Goal: Task Accomplishment & Management: Manage account settings

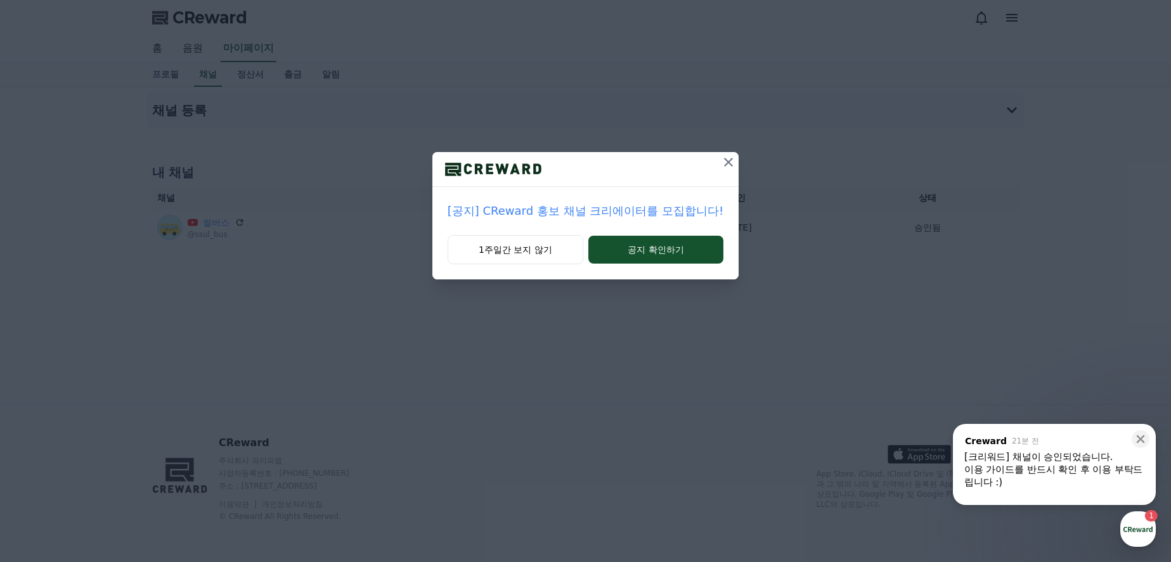
click at [721, 163] on icon at bounding box center [728, 162] width 15 height 15
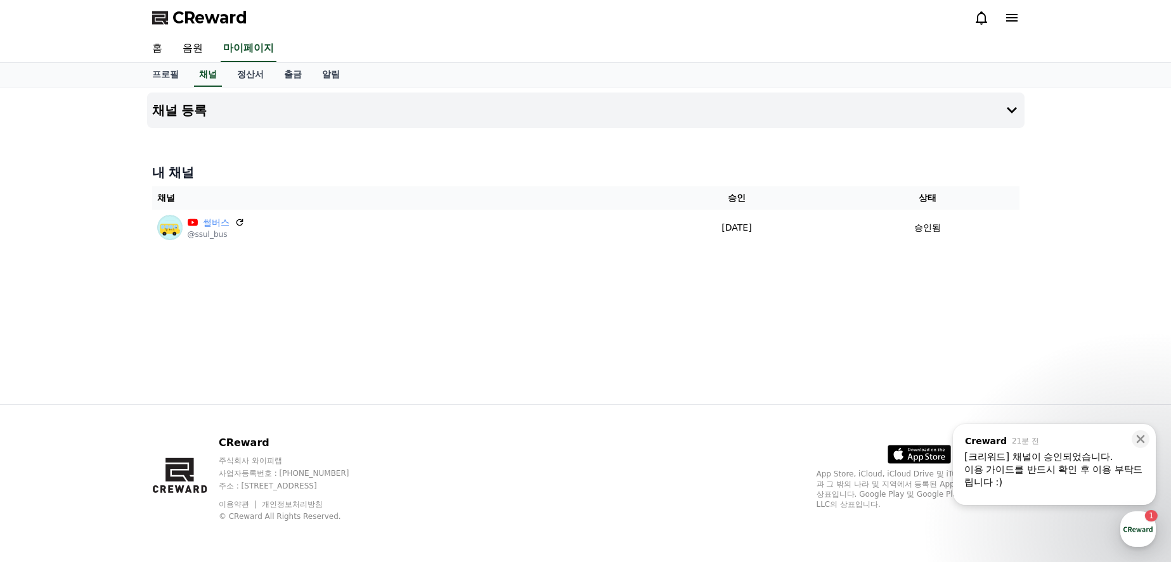
click at [501, 268] on div "채널 등록 내 채널 채널 승인 상태 썰버스 @ssul_bus 2025-09-12 09-12 승인됨" at bounding box center [585, 245] width 887 height 317
click at [447, 295] on div "채널 등록 내 채널 채널 승인 상태 썰버스 @ssul_bus 2025-09-12 09-12 승인됨" at bounding box center [585, 245] width 887 height 317
click at [262, 75] on link "정산서" at bounding box center [250, 75] width 47 height 24
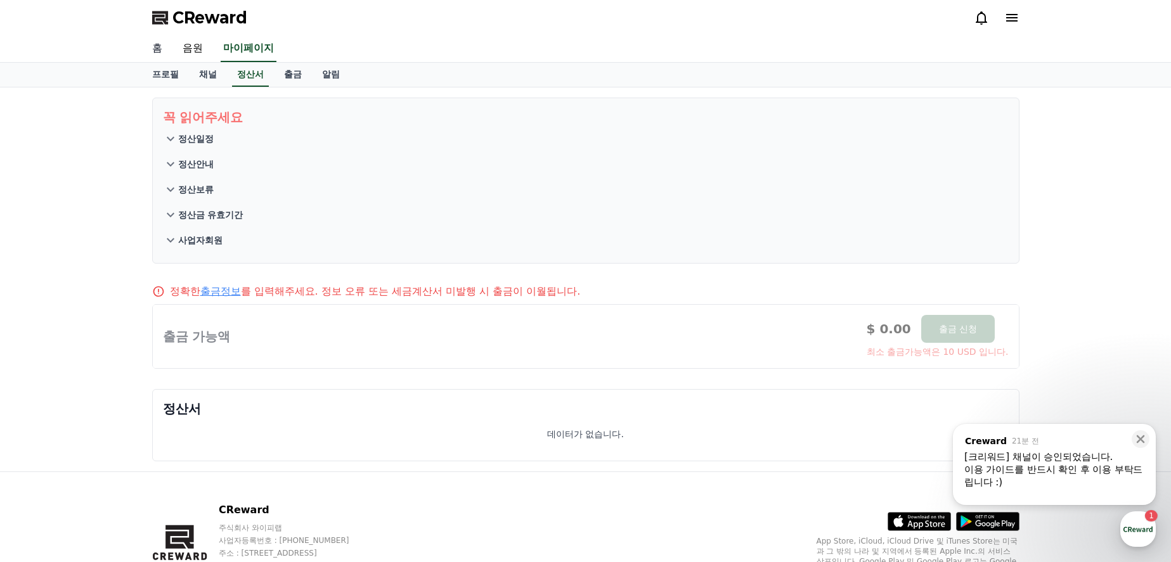
click at [157, 46] on link "홈" at bounding box center [157, 48] width 30 height 27
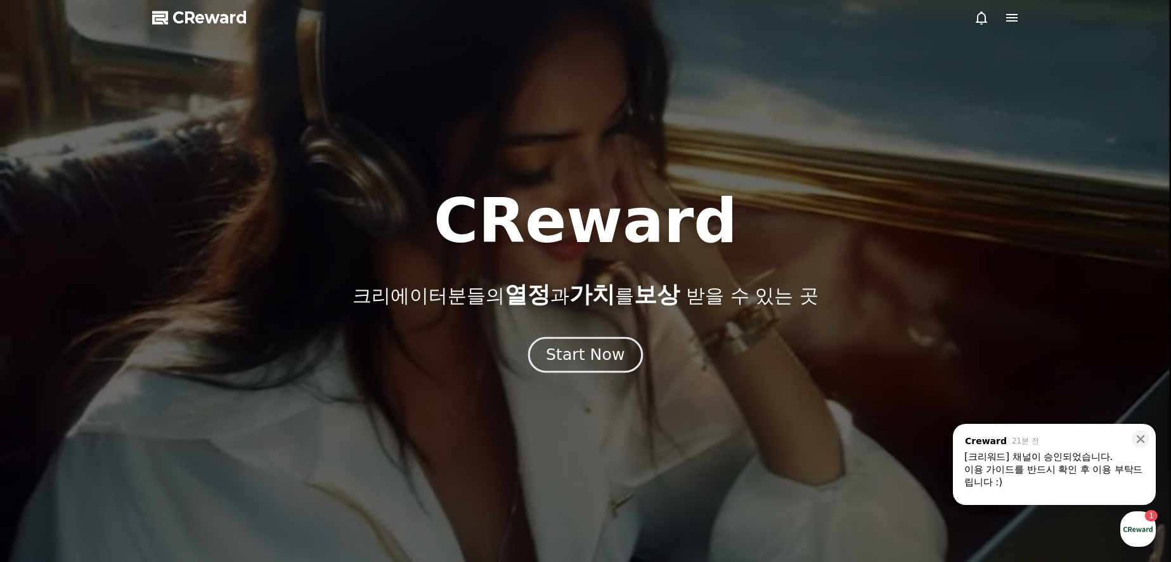
click at [581, 351] on div "Start Now" at bounding box center [585, 355] width 79 height 22
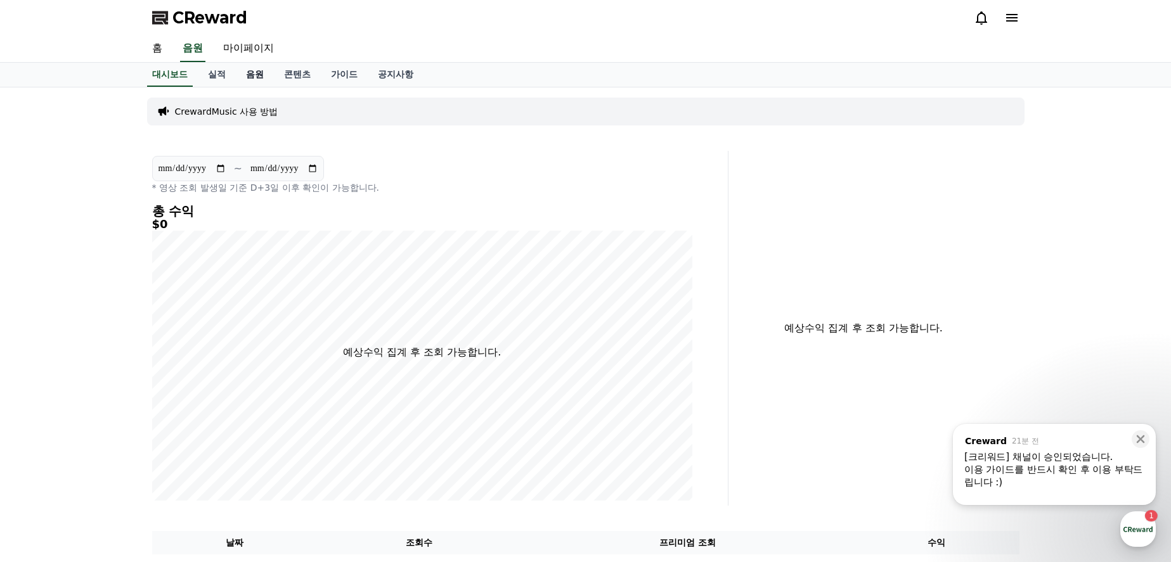
click at [253, 76] on link "음원" at bounding box center [255, 75] width 38 height 24
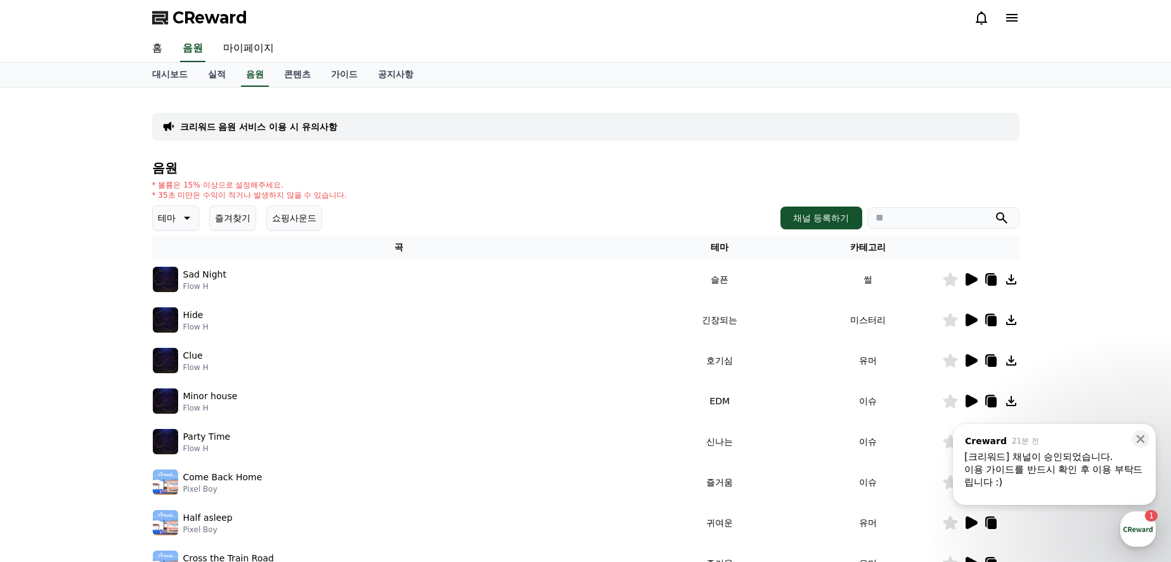
click at [973, 285] on icon at bounding box center [970, 279] width 15 height 15
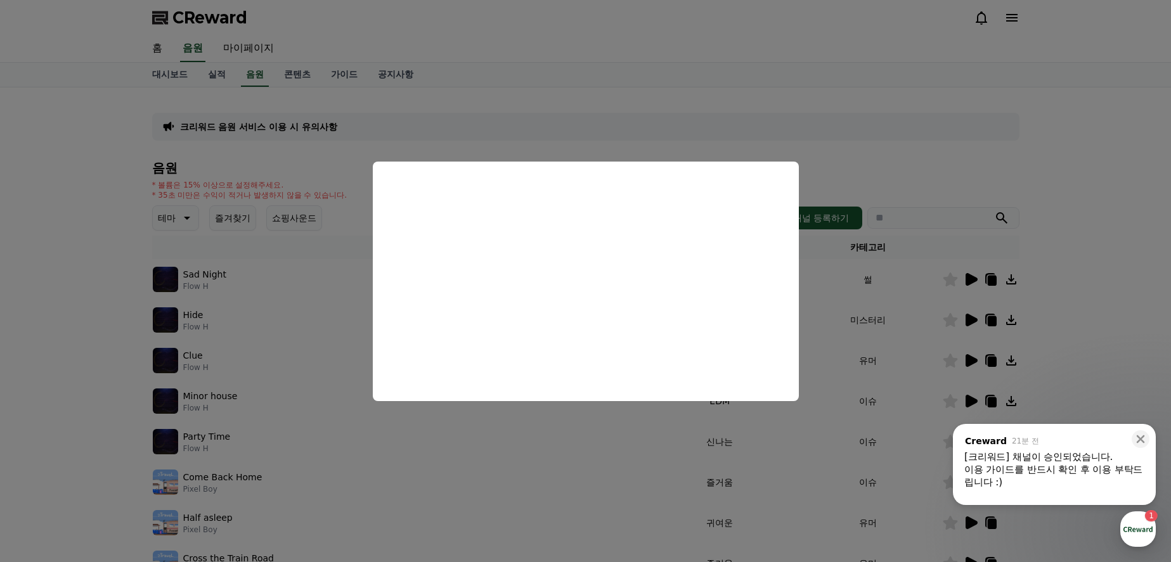
click at [1113, 203] on button "close modal" at bounding box center [585, 281] width 1171 height 562
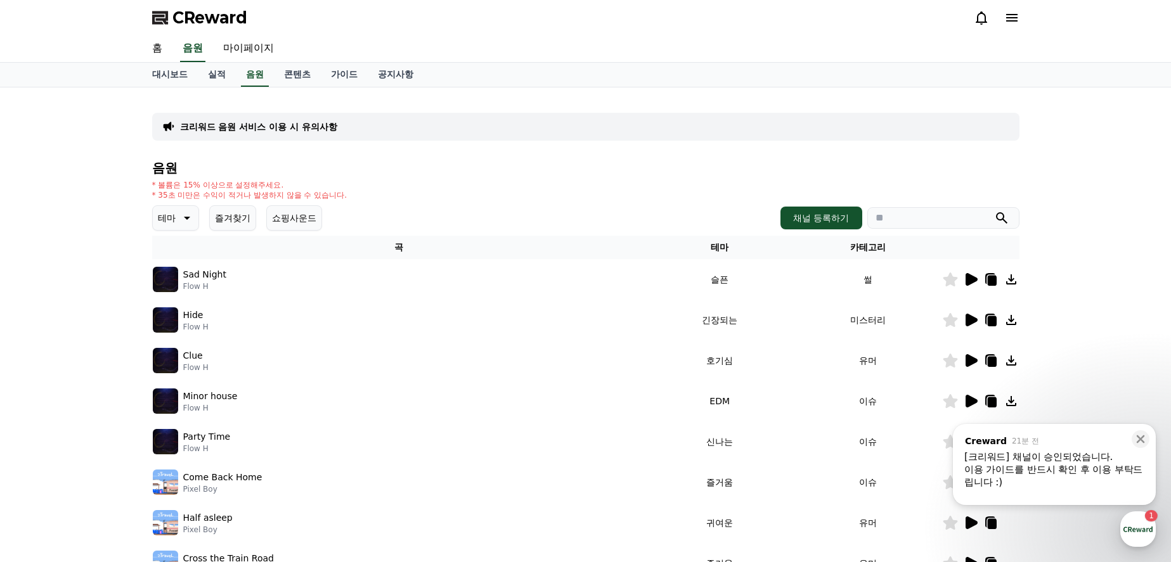
click at [1013, 280] on icon at bounding box center [1010, 279] width 15 height 15
click at [1109, 288] on div "크리워드 음원 서비스 이용 시 유의사항 음원 * 볼륨은 15% 이상으로 설정해주세요. * 35초 미만은 수익이 적거나 발생하지 않을 수 있습니…" at bounding box center [585, 393] width 1171 height 613
click at [347, 72] on link "가이드" at bounding box center [344, 75] width 47 height 24
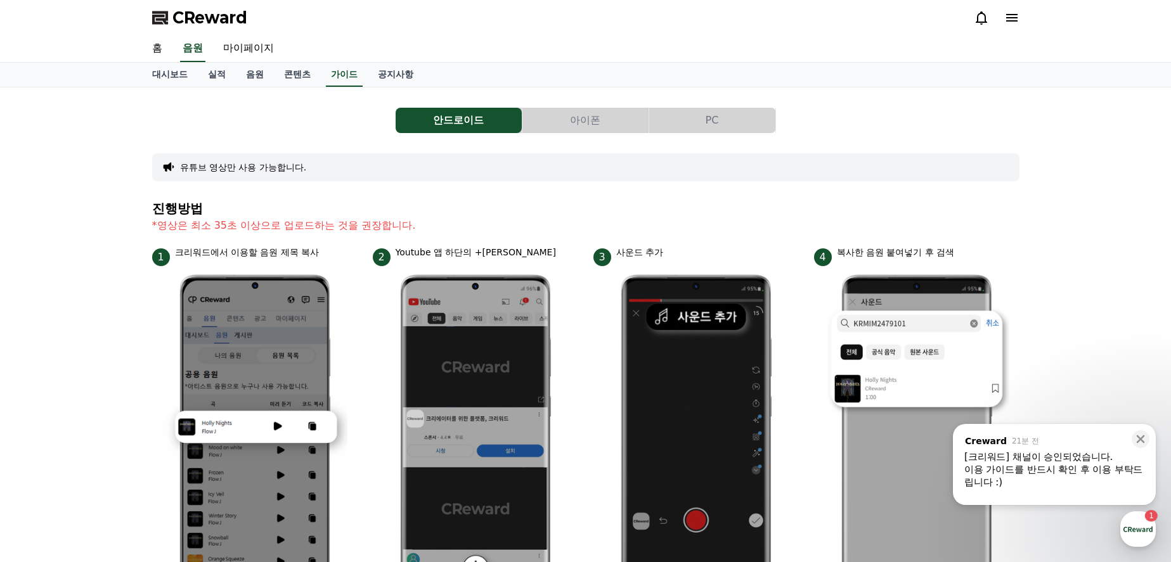
click at [716, 124] on button "PC" at bounding box center [712, 120] width 126 height 25
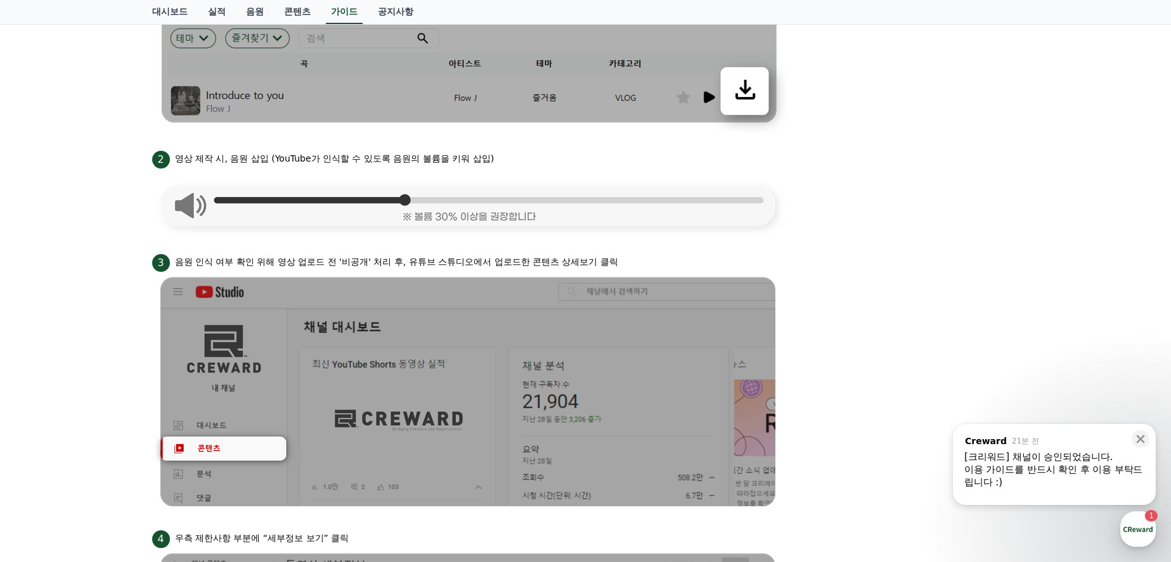
scroll to position [570, 0]
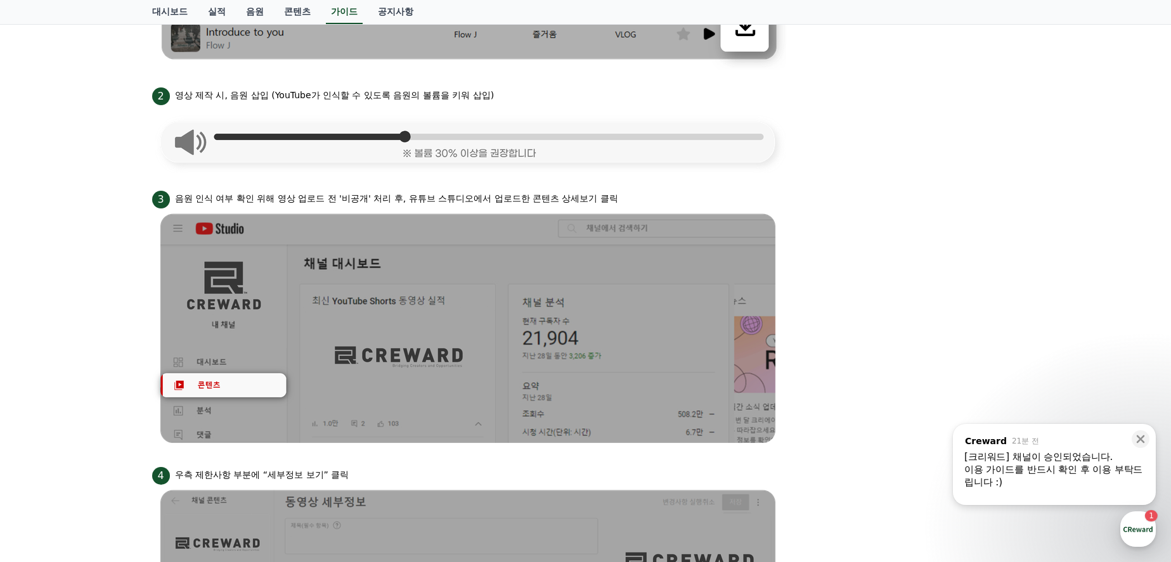
drag, startPoint x: 179, startPoint y: 197, endPoint x: 373, endPoint y: 184, distance: 194.3
click at [373, 184] on ul "1 크리워드 뮤직에서 음원 다운로드 2 영상 제작 시, 음원 삽입 (YouTube가 인식할 수 있도록 음원의 볼륨을 키워 삽입) 3 음원 인식…" at bounding box center [585, 405] width 867 height 1193
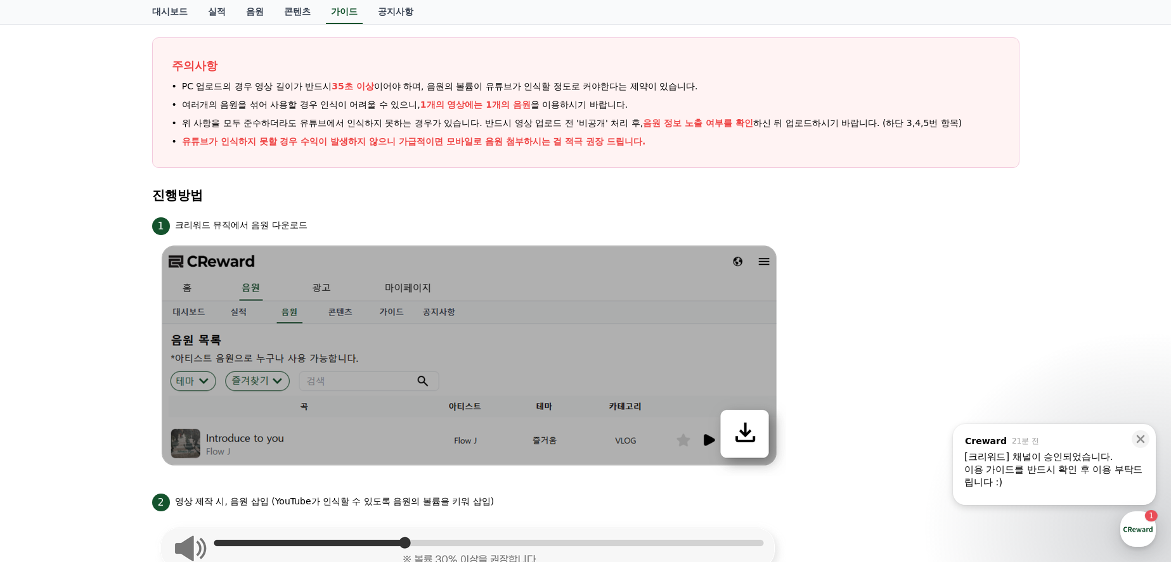
scroll to position [0, 0]
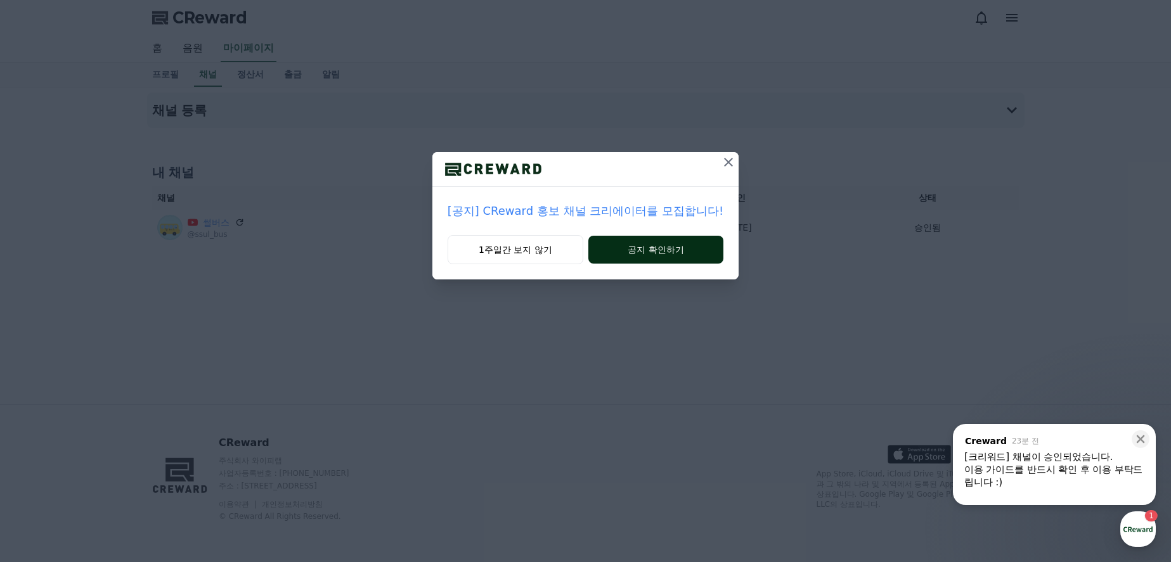
click at [646, 252] on button "공지 확인하기" at bounding box center [655, 250] width 135 height 28
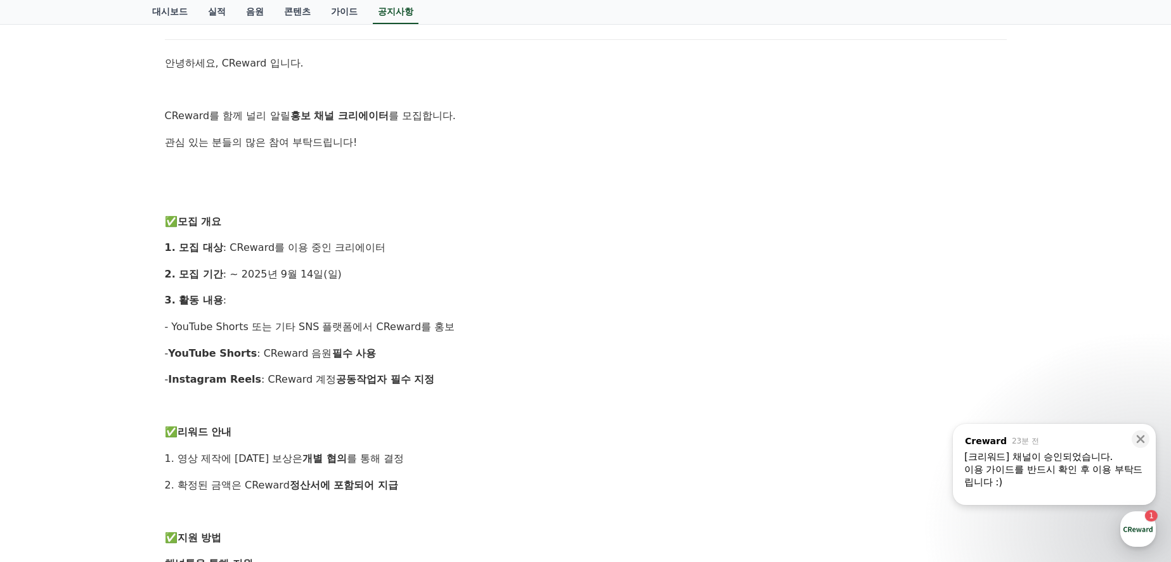
scroll to position [253, 0]
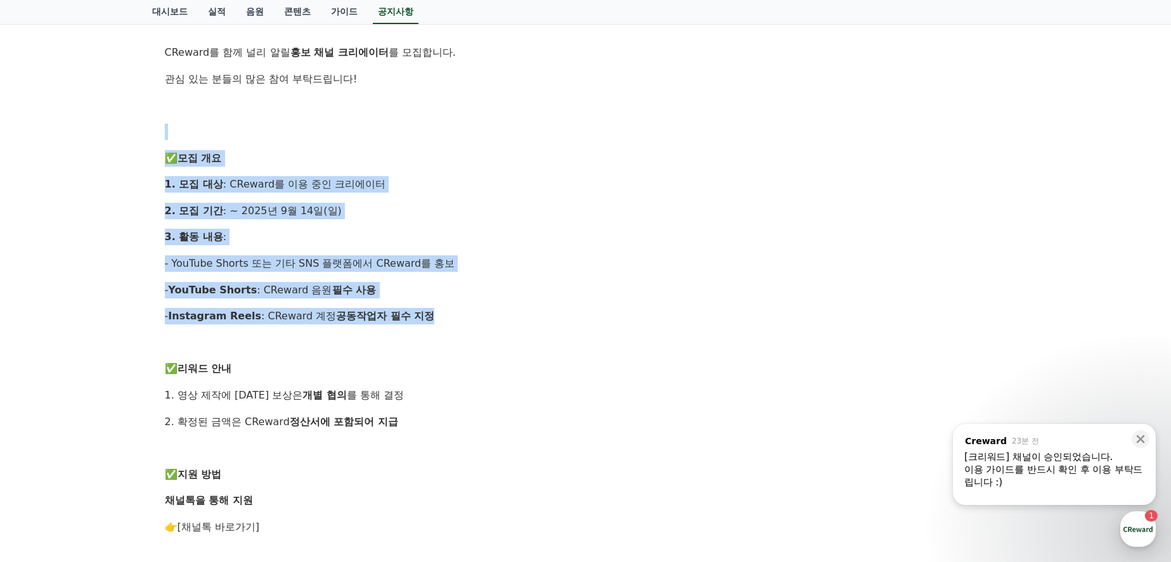
drag, startPoint x: 388, startPoint y: 113, endPoint x: 489, endPoint y: 319, distance: 228.7
click at [488, 311] on div "안녕하세요, CReward 입니다. CReward를 함께 널리 알릴 홍보 채널 크리에이터 를 모집합니다. 관심 있는 분들의 많은 참여 부탁드립…" at bounding box center [586, 435] width 842 height 886
click at [489, 323] on p "- Instagram Reels : CReward 계정 공동작업자 필수 지정" at bounding box center [586, 316] width 842 height 16
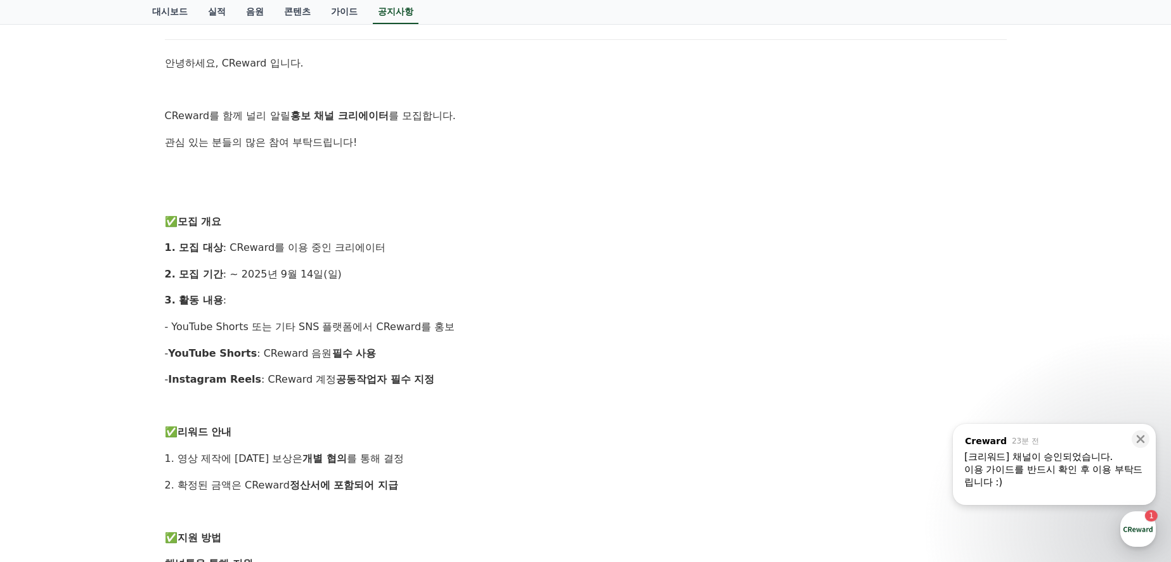
scroll to position [0, 0]
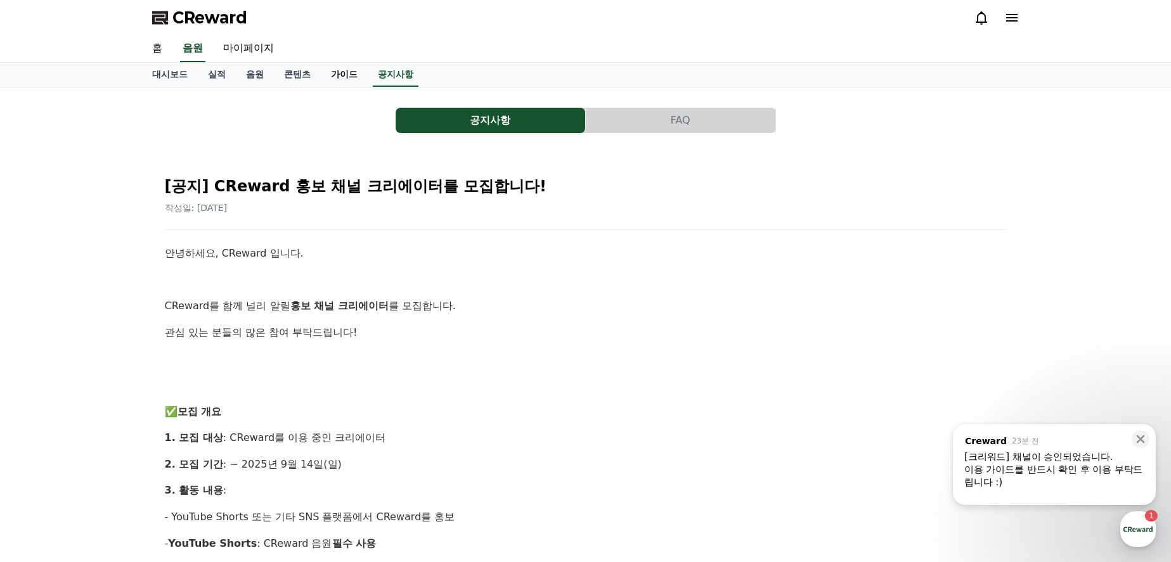
click at [340, 80] on link "가이드" at bounding box center [344, 75] width 47 height 24
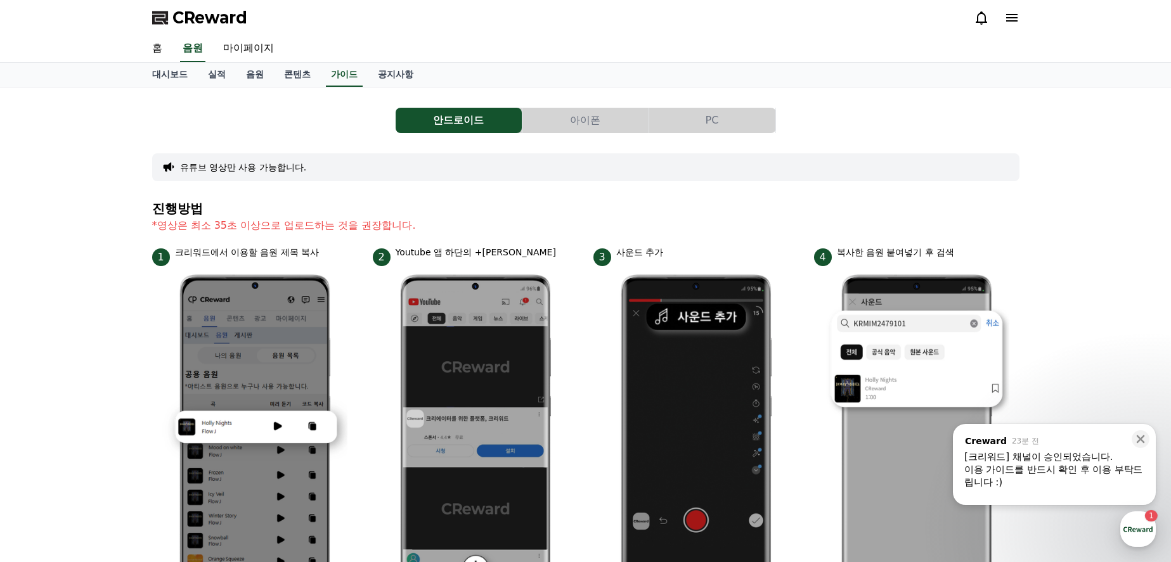
click at [721, 127] on button "PC" at bounding box center [712, 120] width 126 height 25
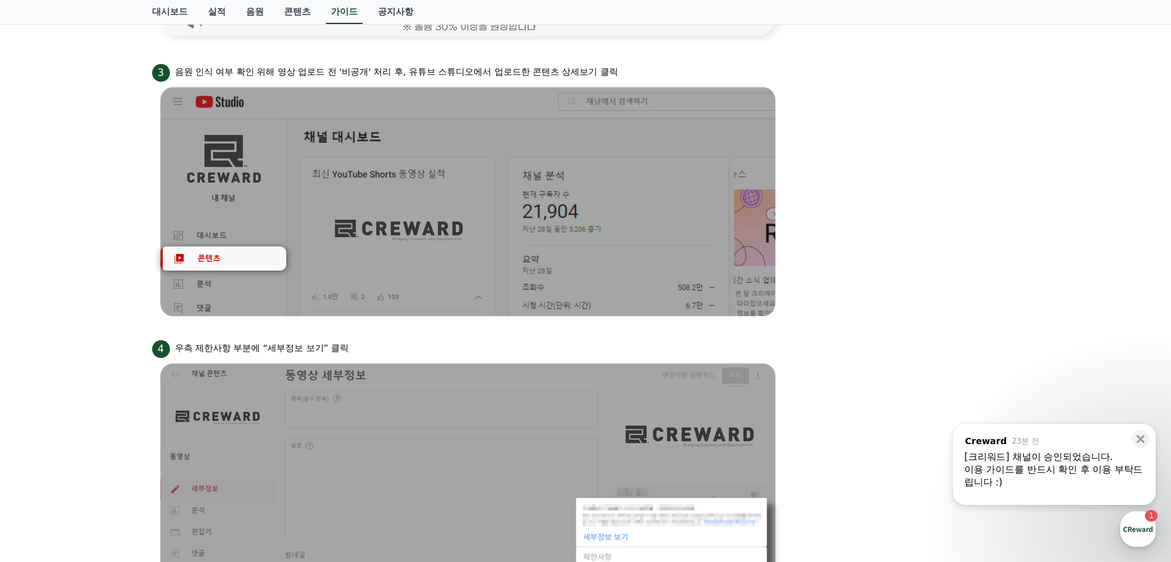
scroll to position [1178, 0]
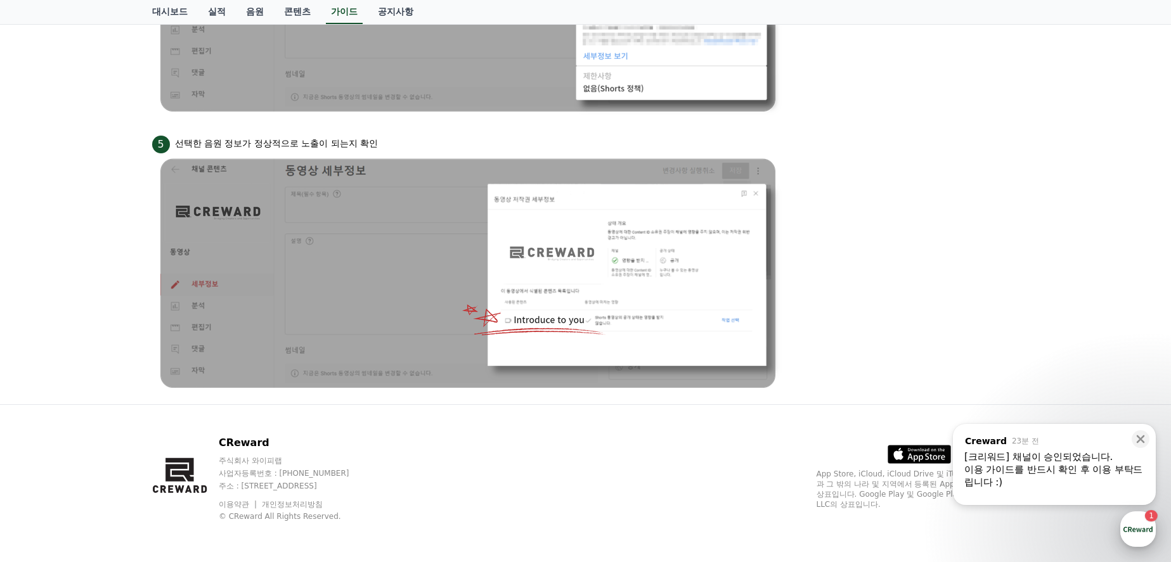
click at [1148, 522] on div "CReward 상담 버튼 1" at bounding box center [1137, 528] width 35 height 35
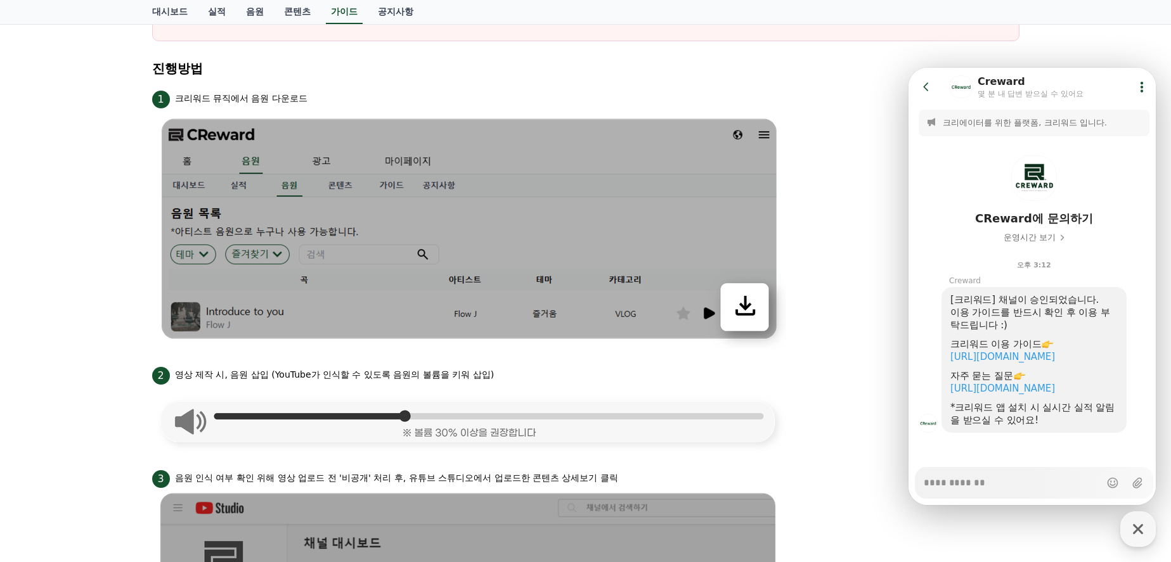
scroll to position [0, 0]
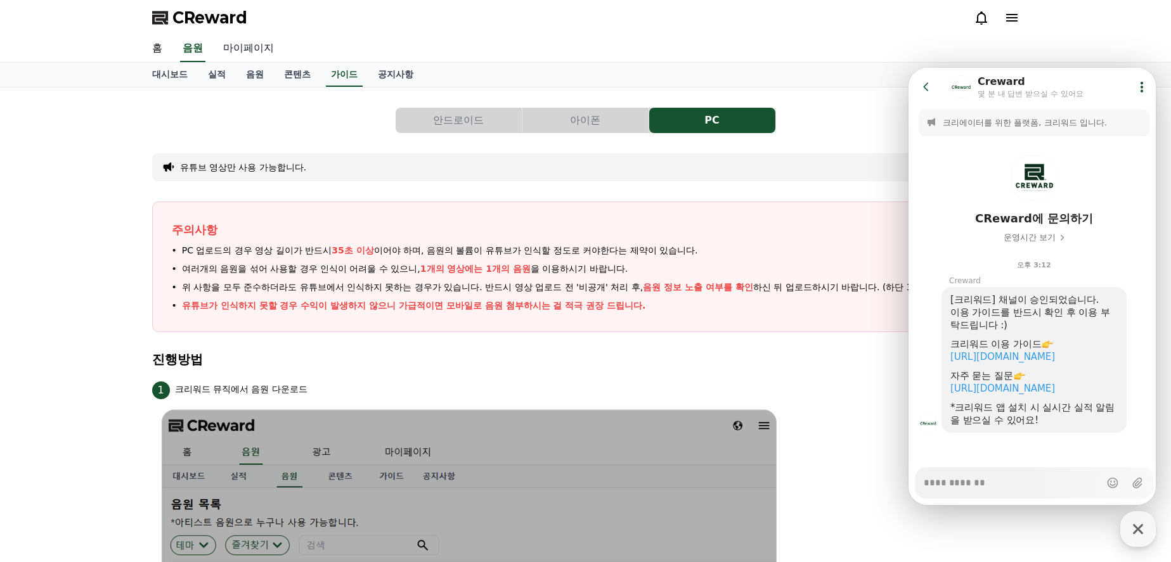
type textarea "*"
click at [251, 46] on link "마이페이지" at bounding box center [248, 48] width 71 height 27
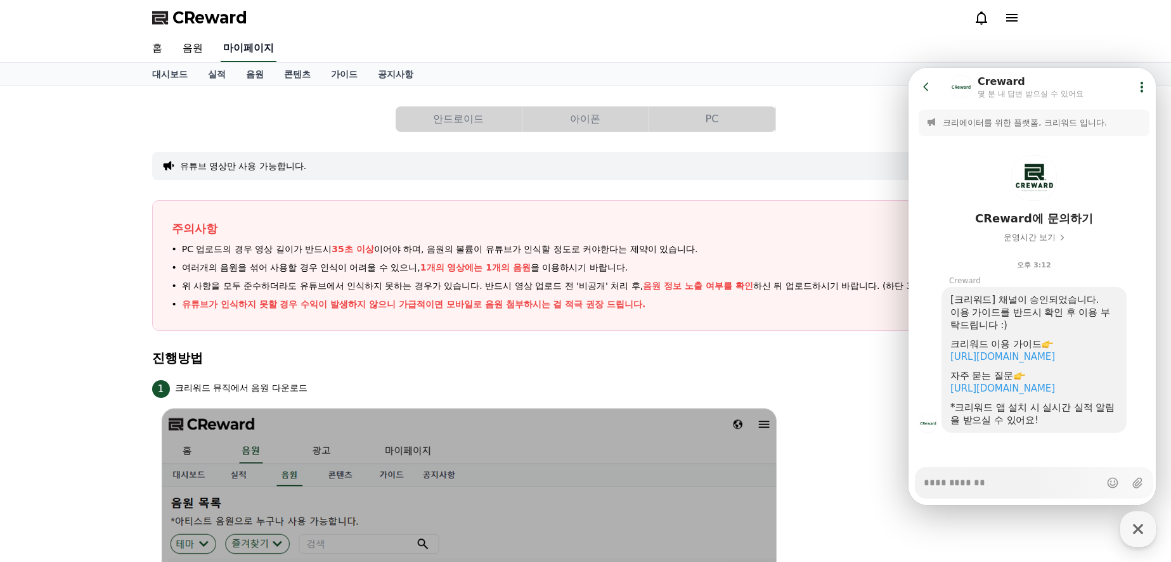
select select "**********"
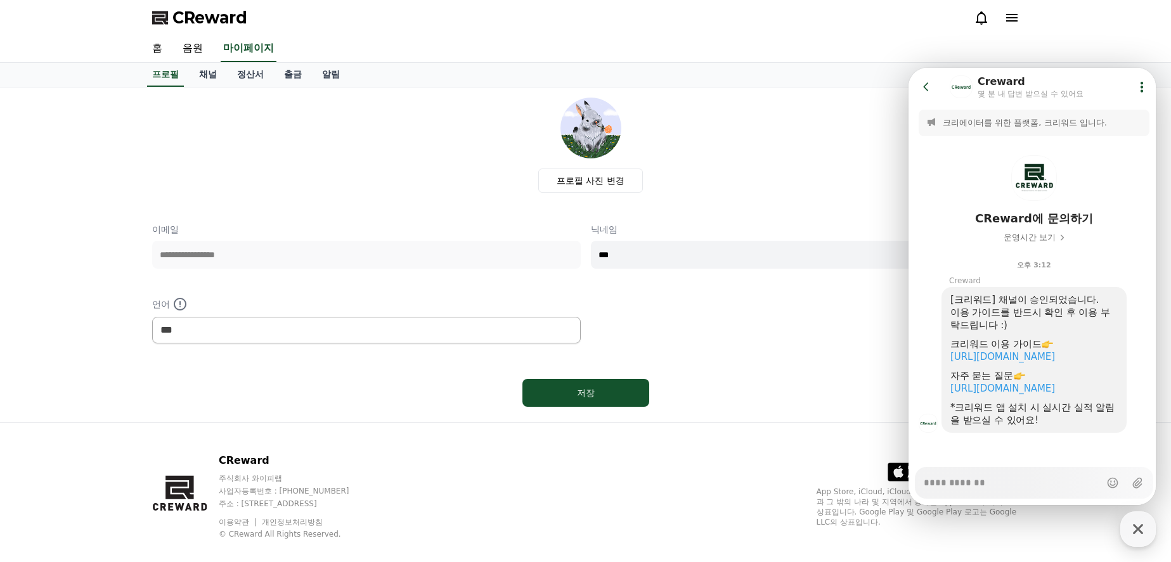
click at [694, 290] on div "**********" at bounding box center [585, 283] width 867 height 120
click at [923, 88] on icon at bounding box center [926, 86] width 13 height 13
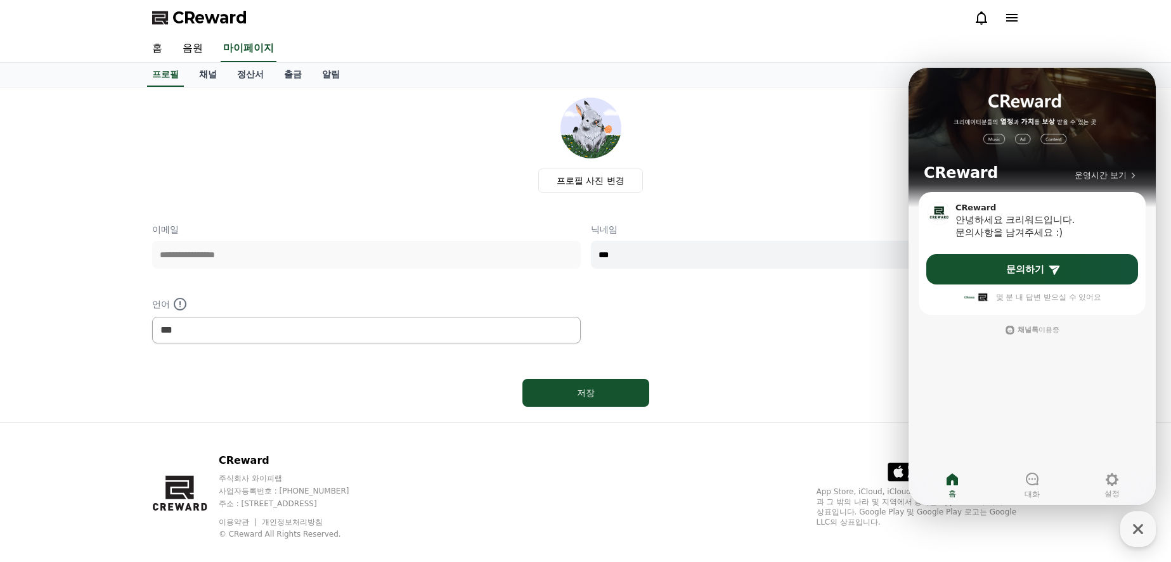
click at [721, 265] on input "***" at bounding box center [805, 255] width 428 height 28
click at [1142, 530] on icon "button" at bounding box center [1137, 529] width 23 height 23
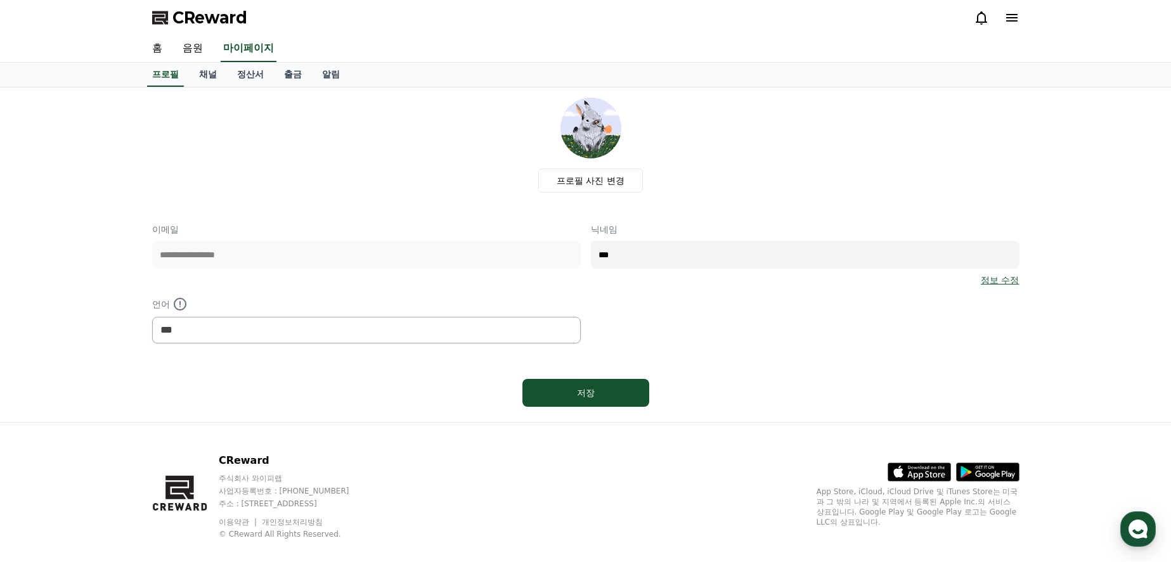
click at [664, 240] on div "닉네임 *** 정보 수정" at bounding box center [805, 254] width 428 height 63
click at [672, 251] on input "***" at bounding box center [805, 255] width 428 height 28
drag, startPoint x: 1017, startPoint y: 321, endPoint x: 1010, endPoint y: 300, distance: 22.3
click at [1017, 322] on div "**********" at bounding box center [585, 283] width 867 height 120
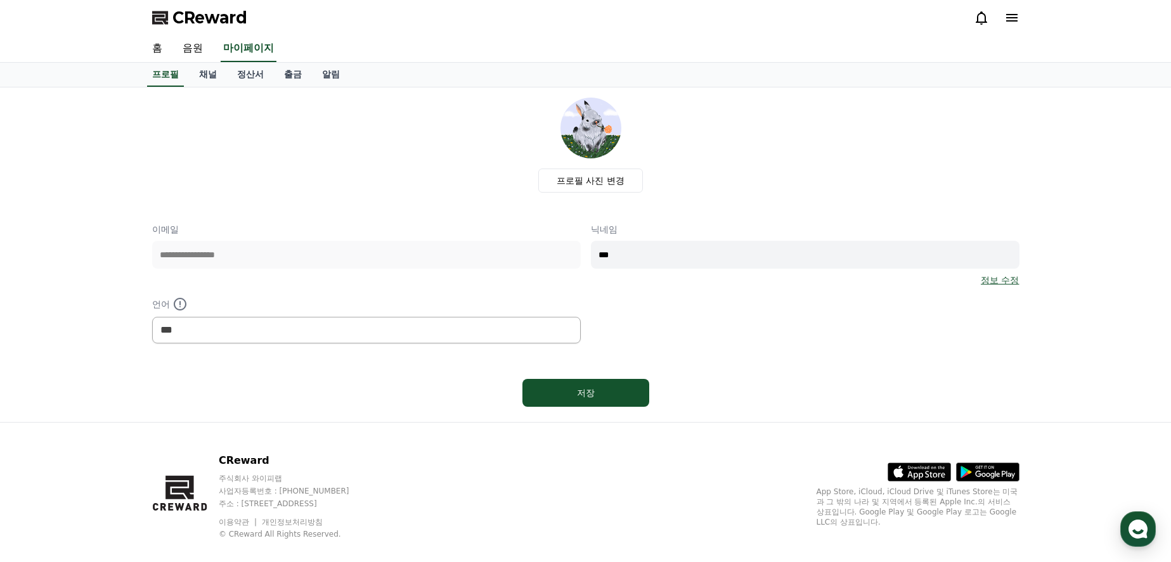
click at [1017, 281] on link "정보 수정" at bounding box center [999, 280] width 38 height 13
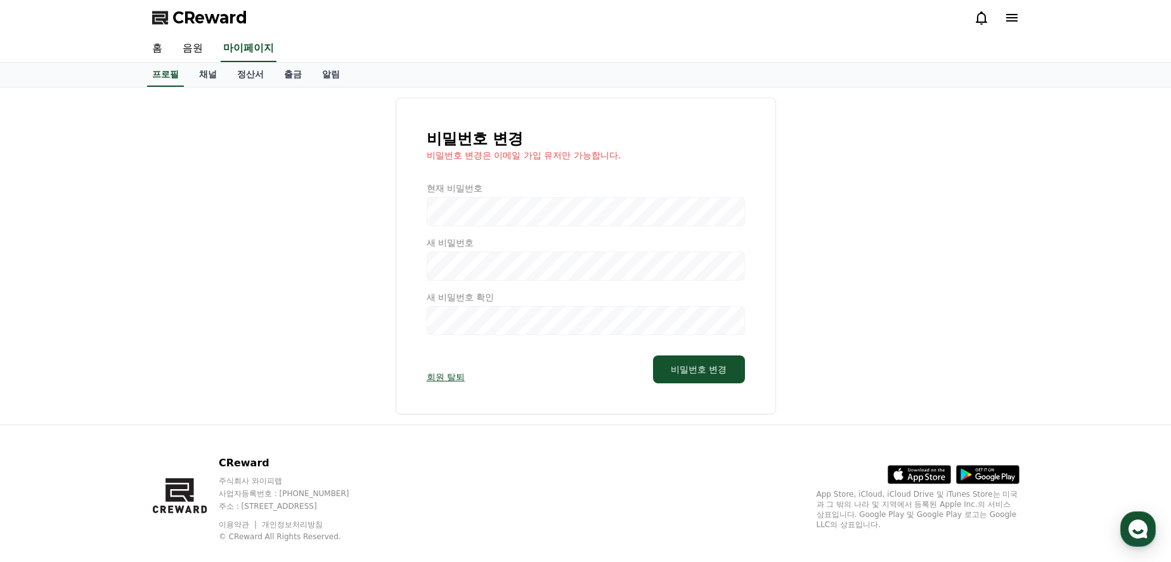
click at [845, 144] on div "비밀번호 변경 비밀번호 변경은 이메일 가입 유저만 가능합니다. 현재 비밀번호 새 비밀번호 새 비밀번호 확인 회원 탈퇴 비밀번호 변경" at bounding box center [585, 256] width 867 height 317
click at [201, 72] on link "채널" at bounding box center [208, 75] width 38 height 24
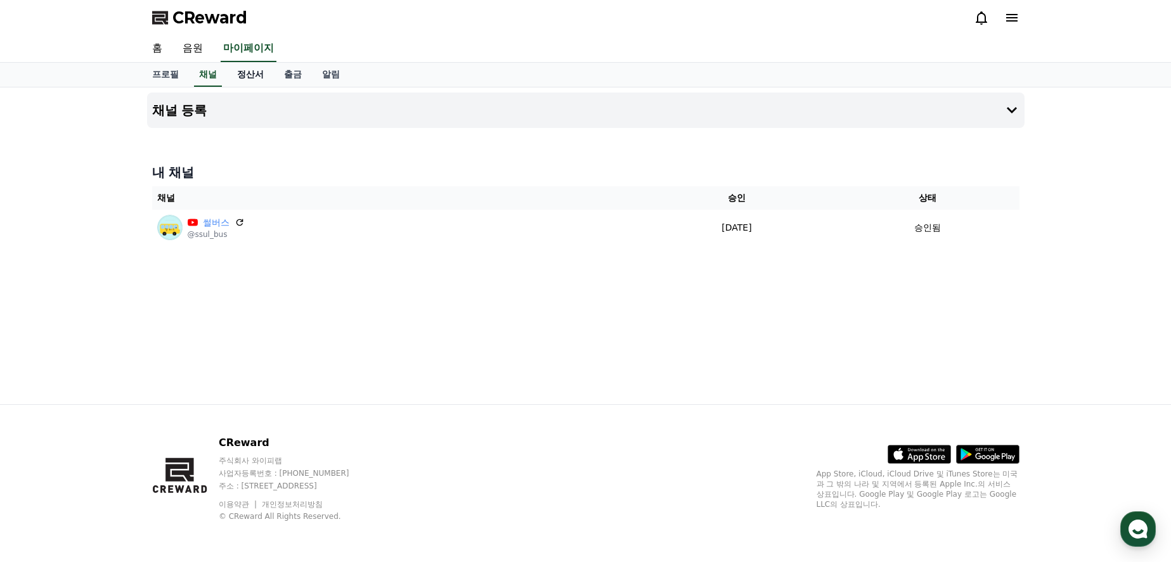
click at [255, 76] on link "정산서" at bounding box center [250, 75] width 47 height 24
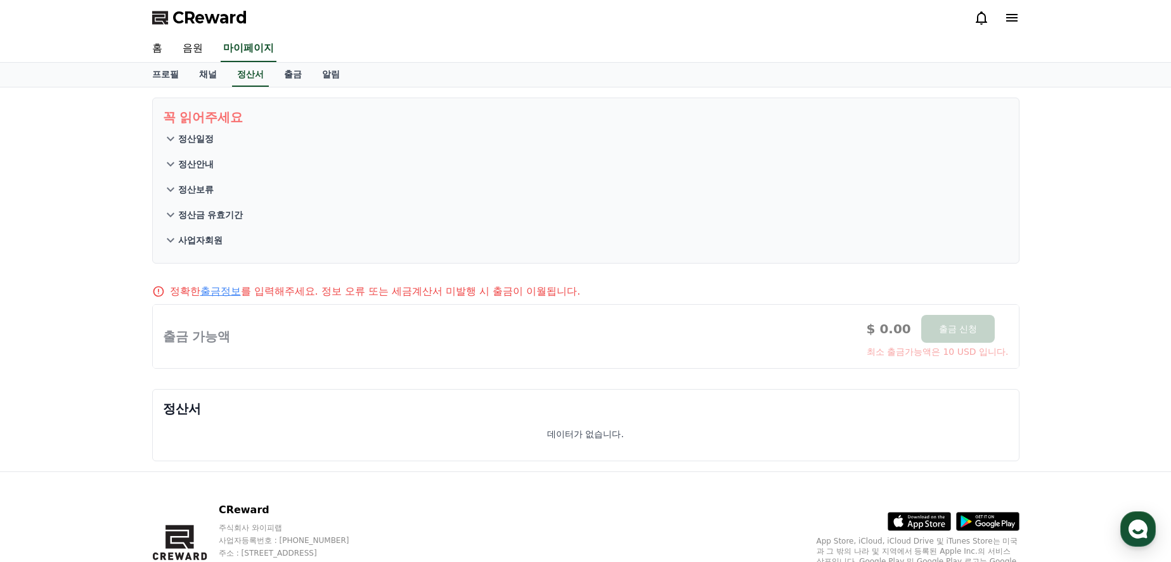
click at [210, 139] on p "정산일정" at bounding box center [195, 138] width 35 height 13
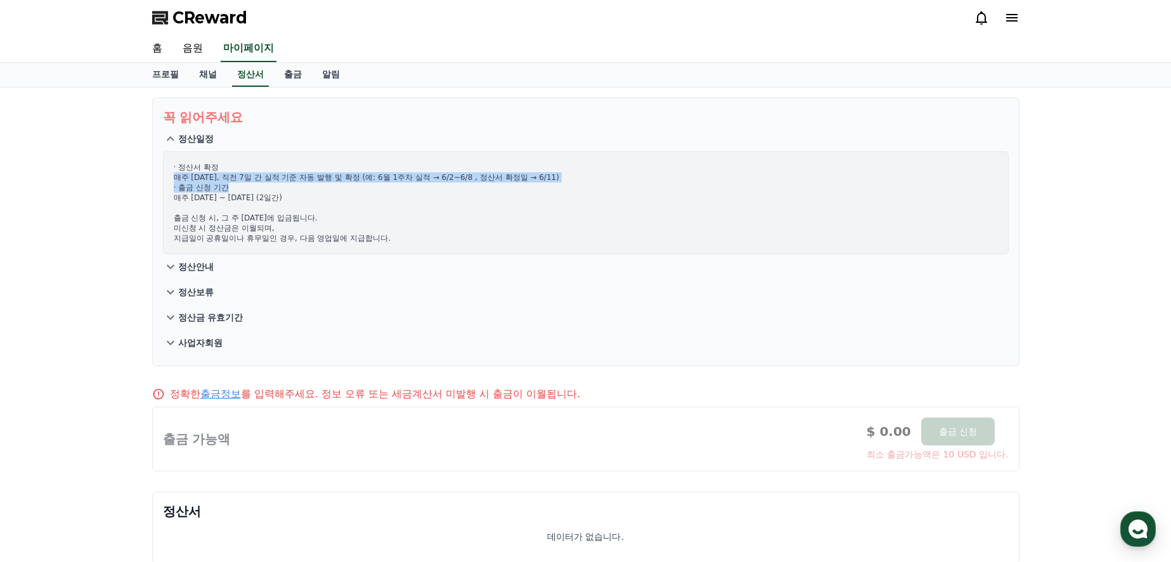
drag, startPoint x: 176, startPoint y: 177, endPoint x: 367, endPoint y: 186, distance: 191.0
click at [367, 186] on p "· 정산서 확정 매주 수요일, 직전 7일 간 실적 기준 자동 발행 및 확정 (예: 6월 1주차 실적 → 6/2~6/8 , 정산서 확정일 → 6…" at bounding box center [586, 202] width 824 height 81
click at [236, 269] on button "정산안내" at bounding box center [585, 266] width 845 height 25
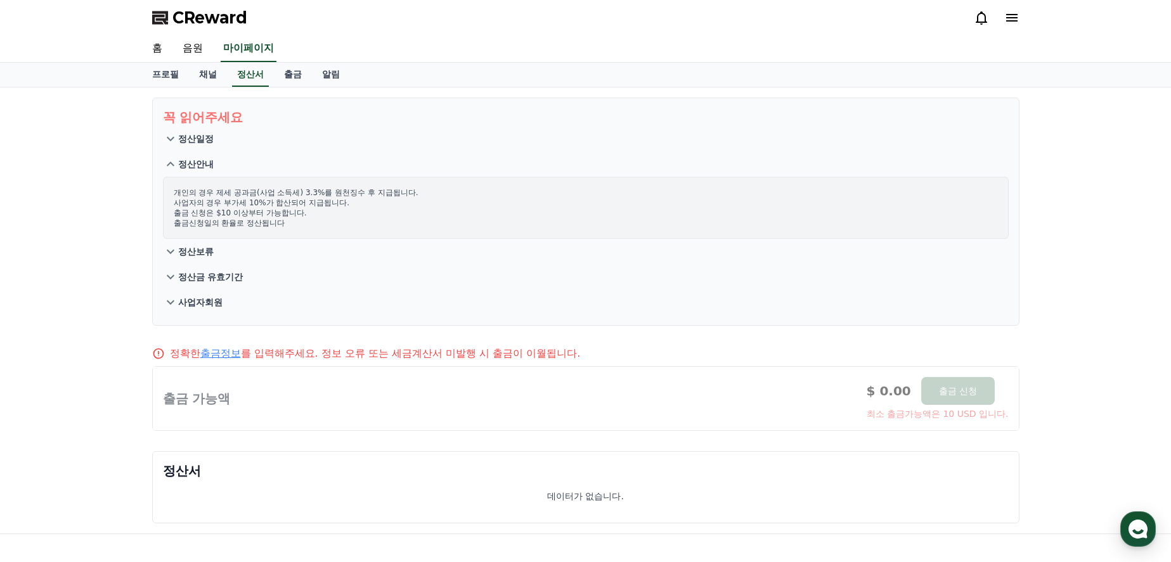
click at [283, 252] on button "정산보류" at bounding box center [585, 251] width 845 height 25
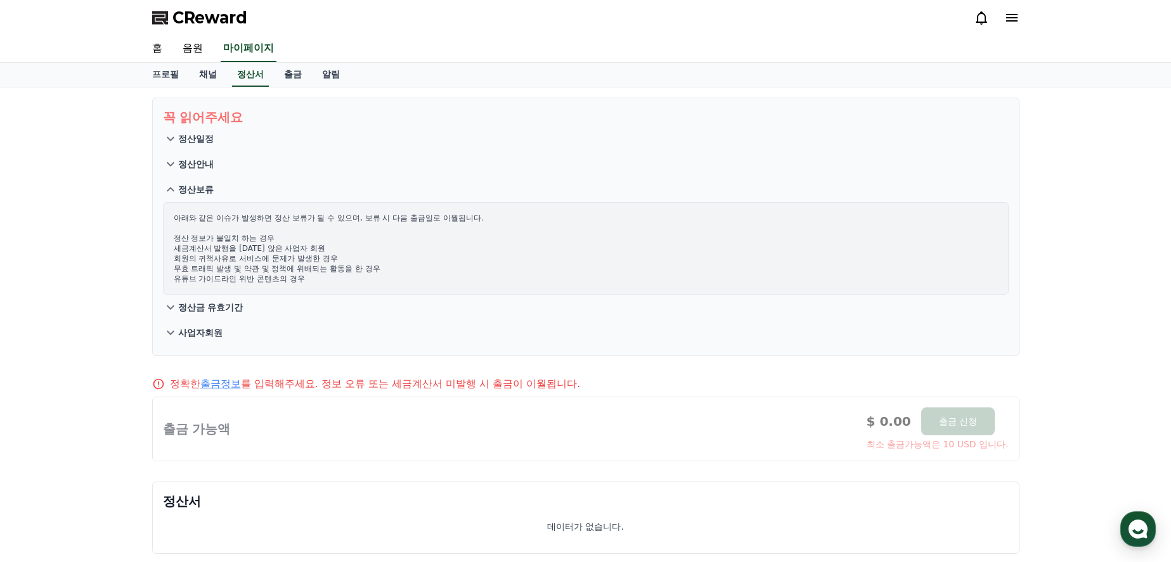
click at [279, 306] on button "정산금 유효기간" at bounding box center [585, 307] width 845 height 25
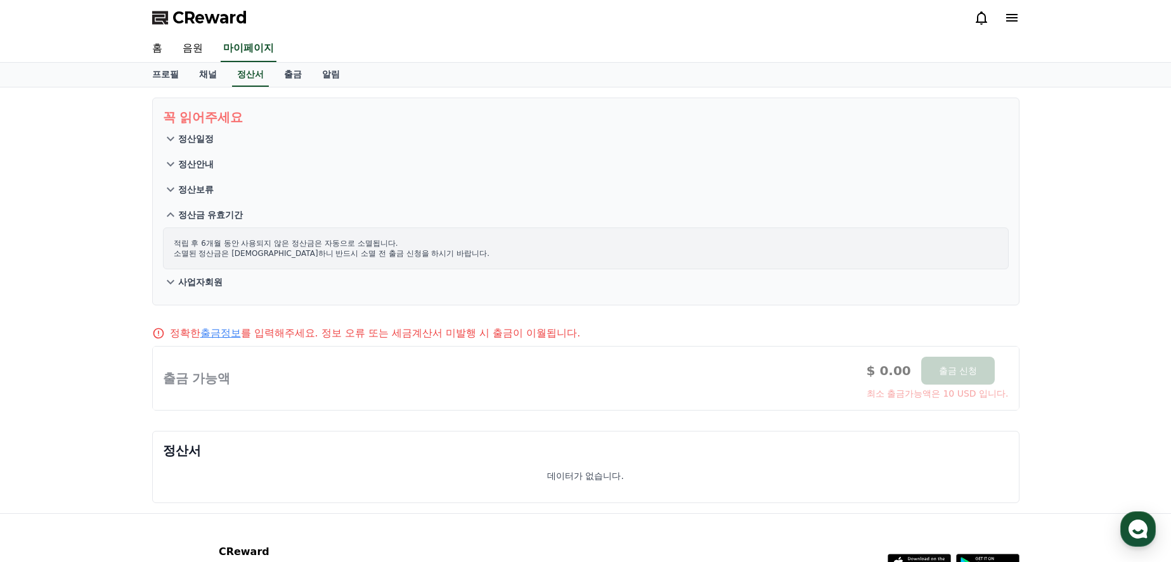
click at [276, 287] on button "사업자회원" at bounding box center [585, 281] width 845 height 25
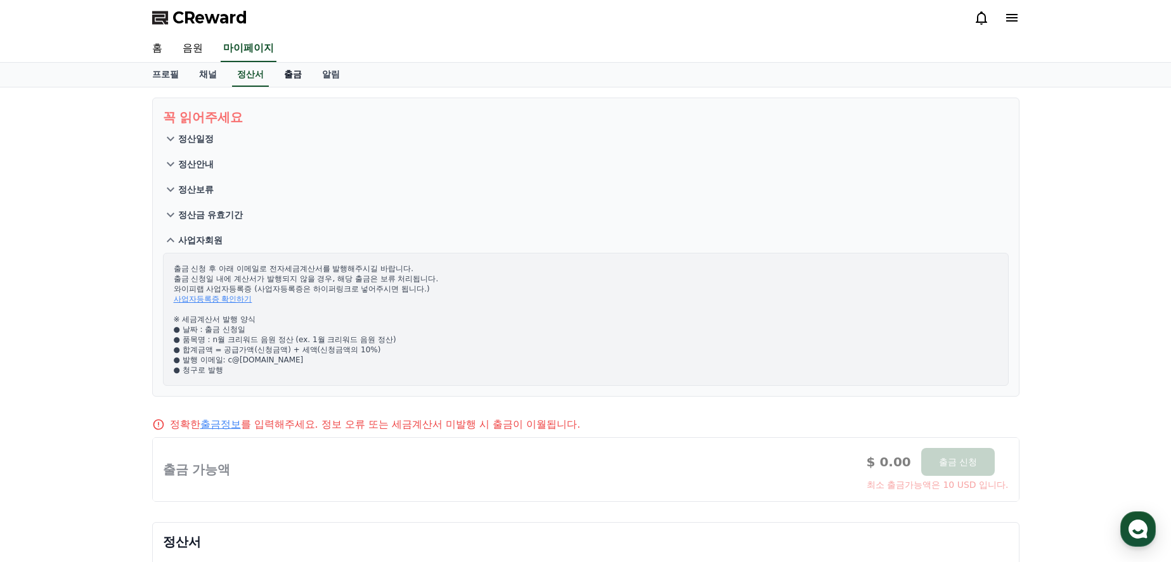
click at [287, 77] on link "출금" at bounding box center [293, 75] width 38 height 24
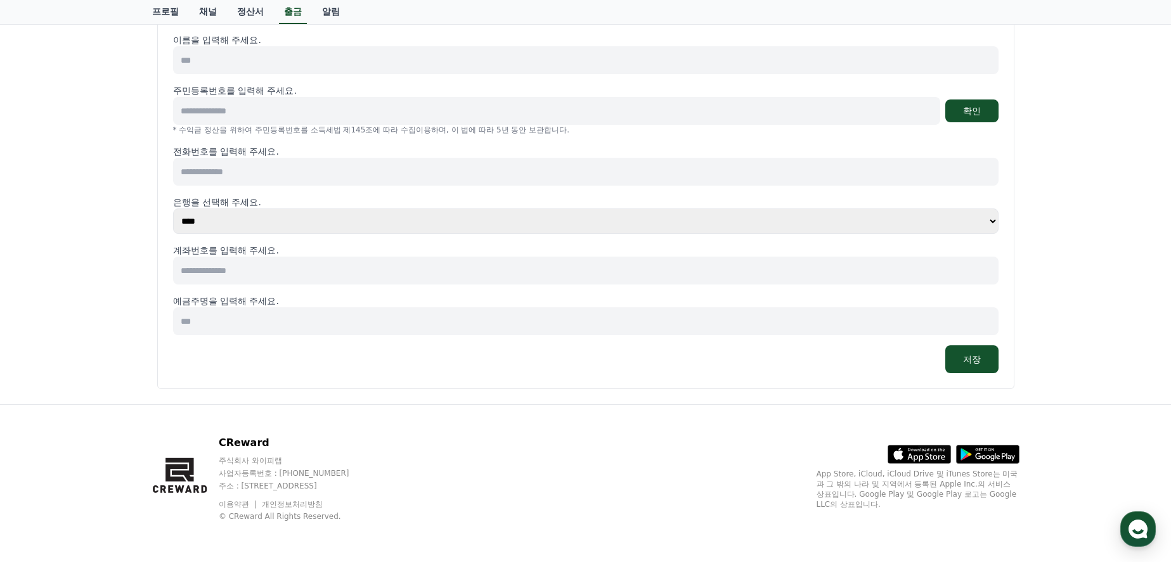
scroll to position [39, 0]
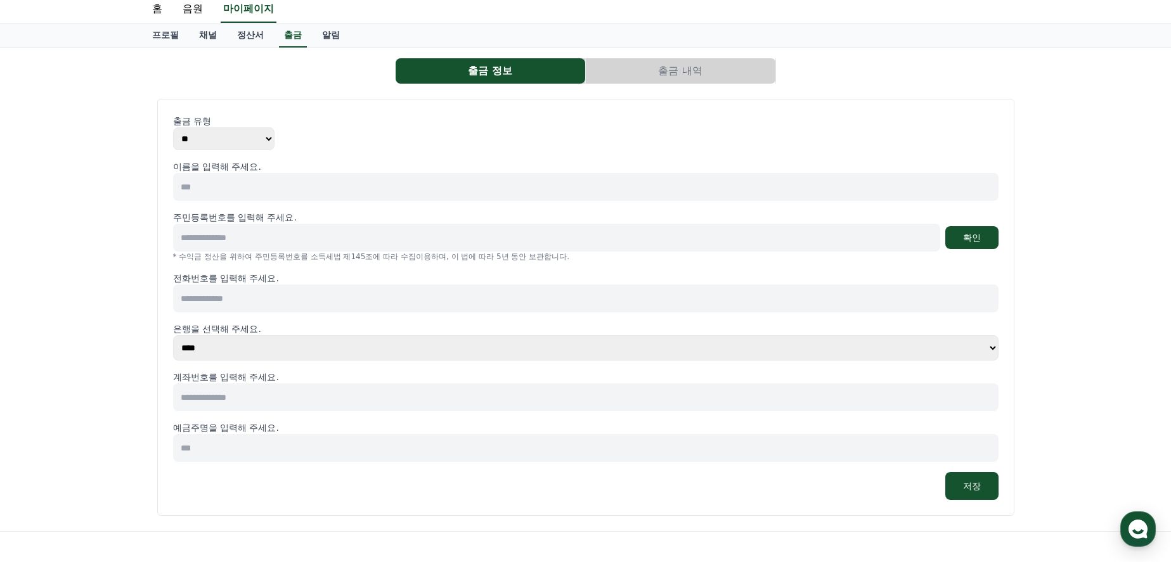
click at [258, 191] on input at bounding box center [585, 187] width 825 height 28
type input "***"
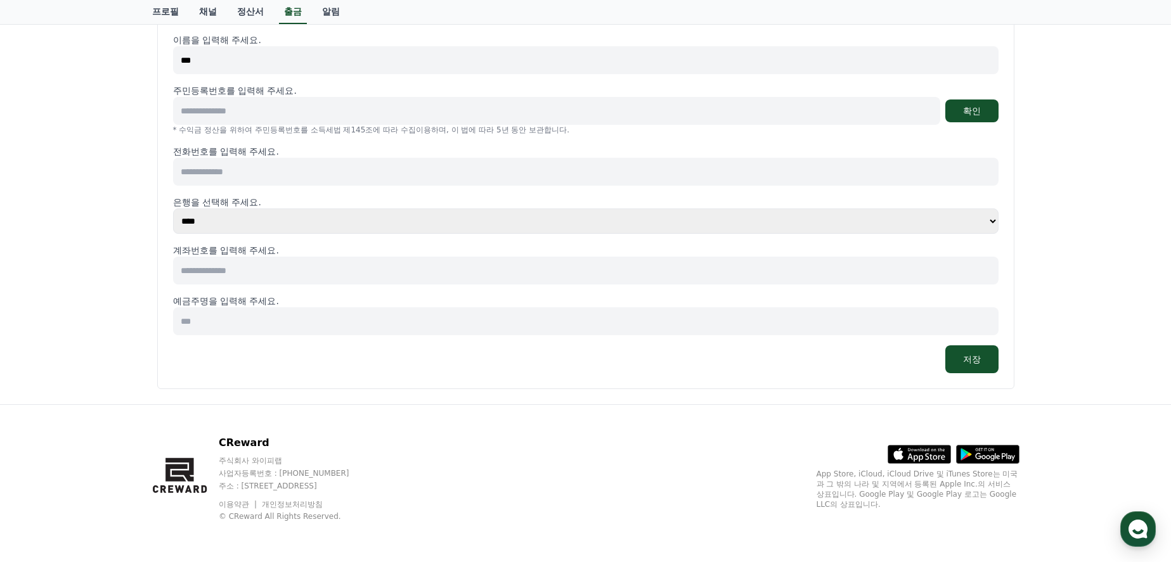
scroll to position [0, 0]
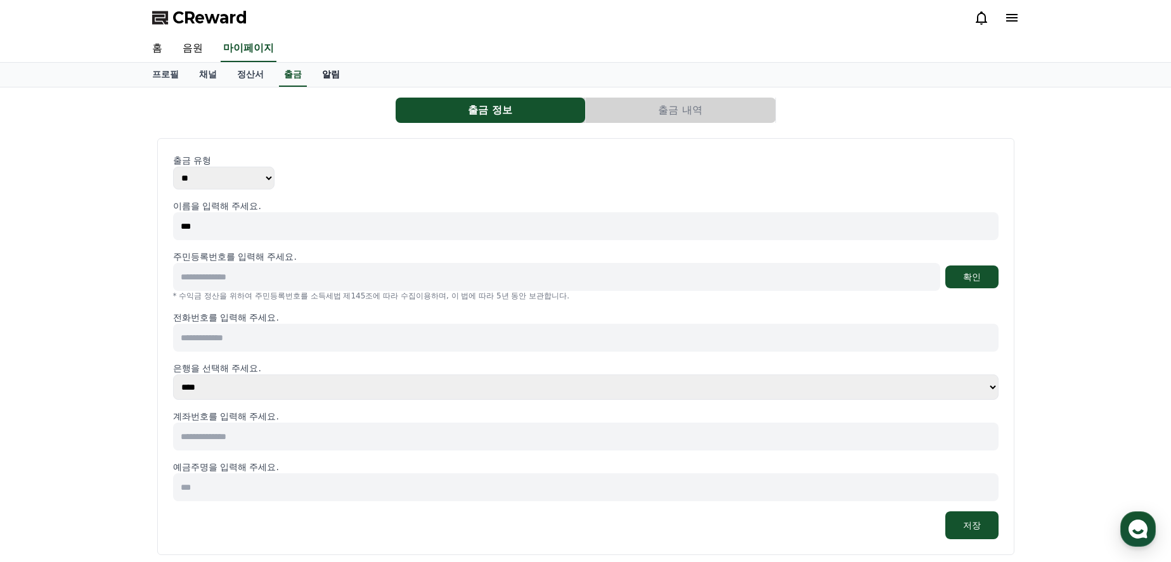
click at [318, 70] on link "알림" at bounding box center [331, 75] width 38 height 24
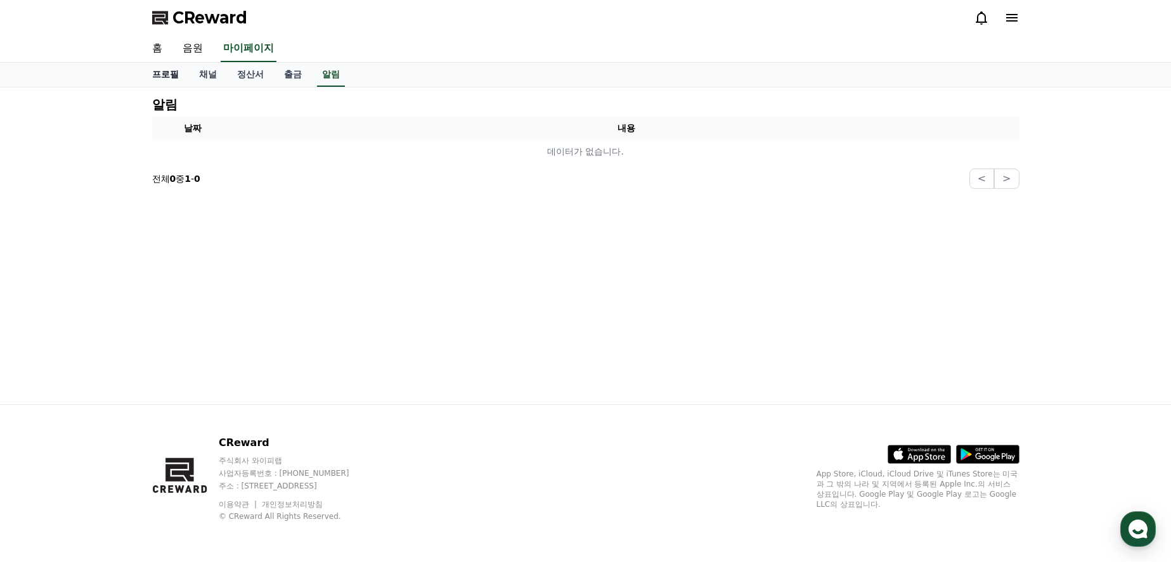
click at [173, 72] on link "프로필" at bounding box center [165, 75] width 47 height 24
select select "**********"
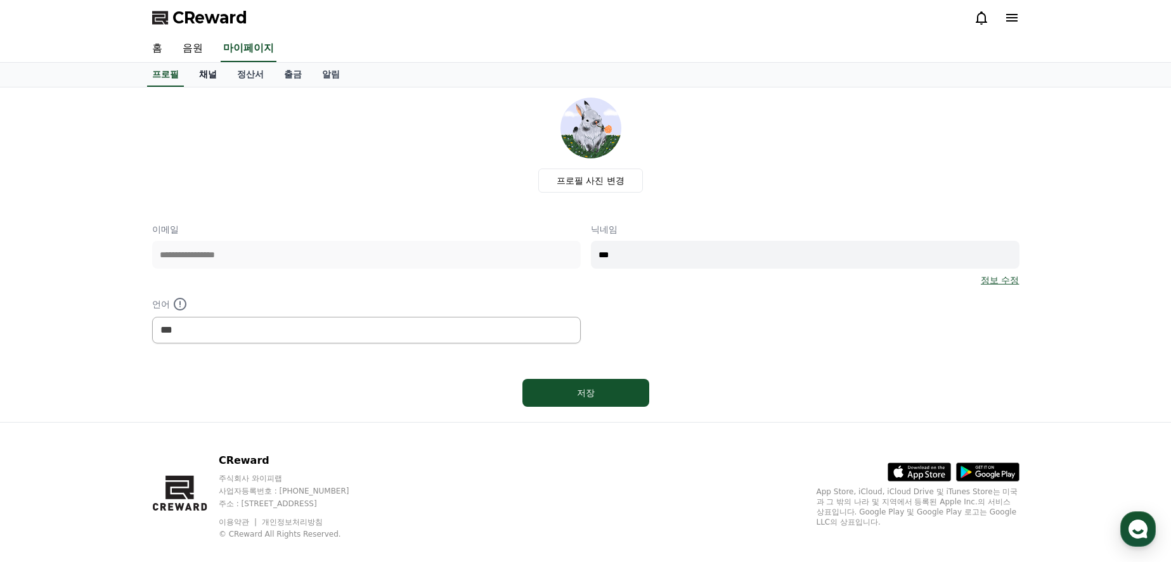
click at [214, 74] on link "채널" at bounding box center [208, 75] width 38 height 24
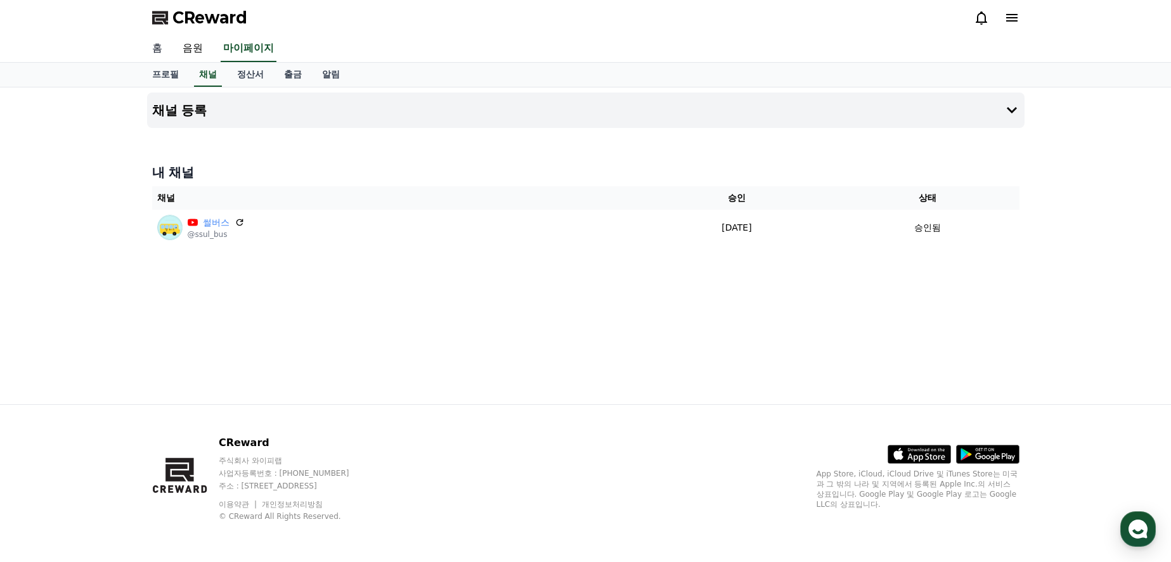
click at [160, 53] on link "홈" at bounding box center [157, 48] width 30 height 27
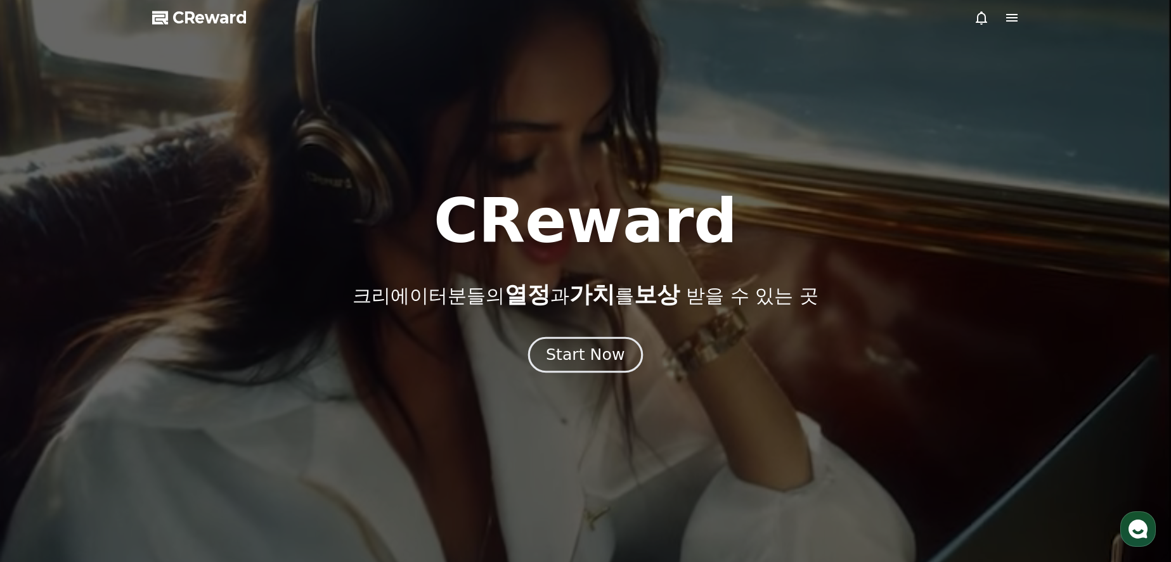
click at [620, 361] on div "Start Now" at bounding box center [585, 355] width 79 height 22
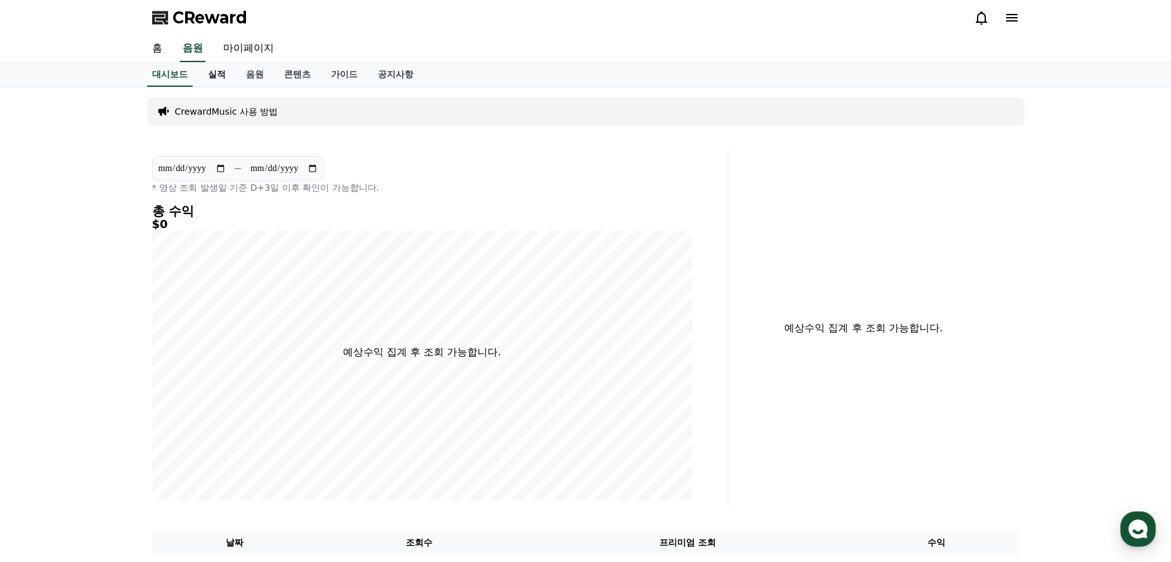
click at [213, 72] on link "실적" at bounding box center [217, 75] width 38 height 24
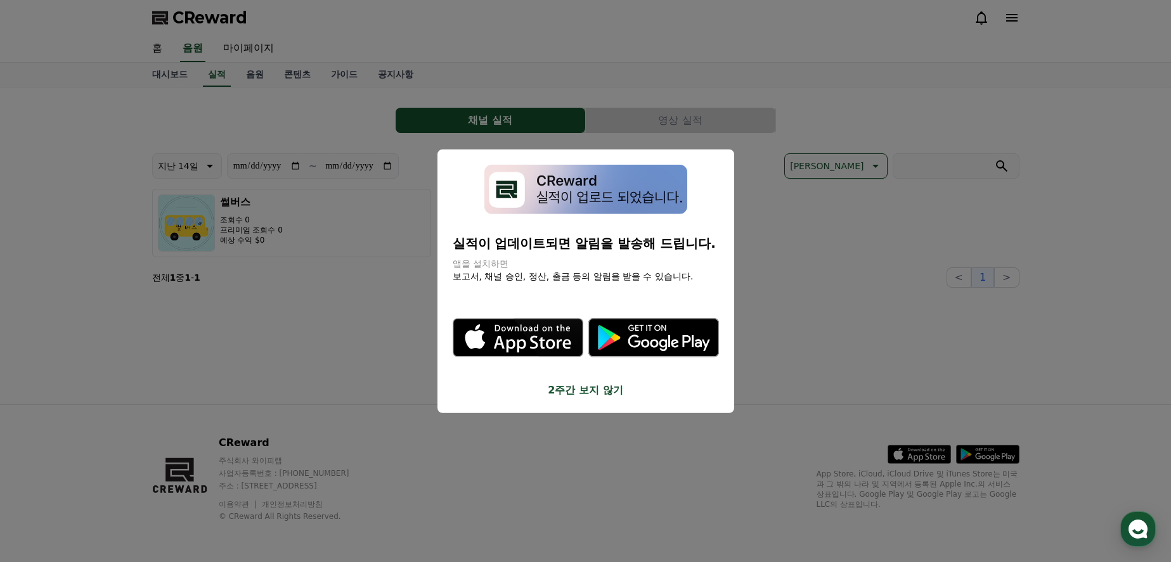
click at [586, 388] on button "2주간 보지 않기" at bounding box center [585, 390] width 266 height 15
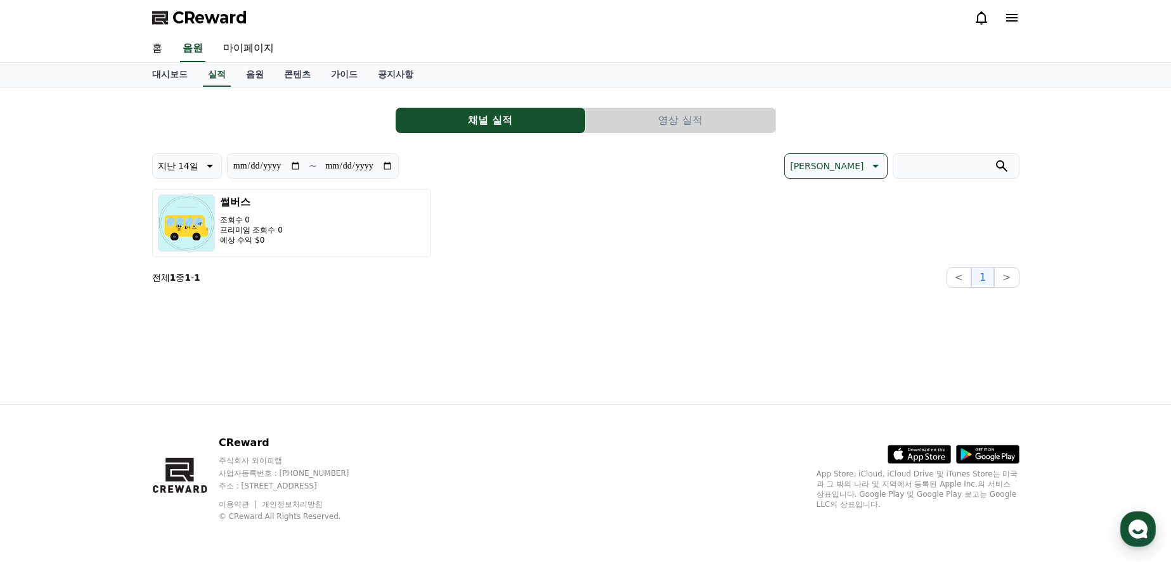
click at [594, 324] on div "**********" at bounding box center [585, 245] width 887 height 317
